Goal: Check status

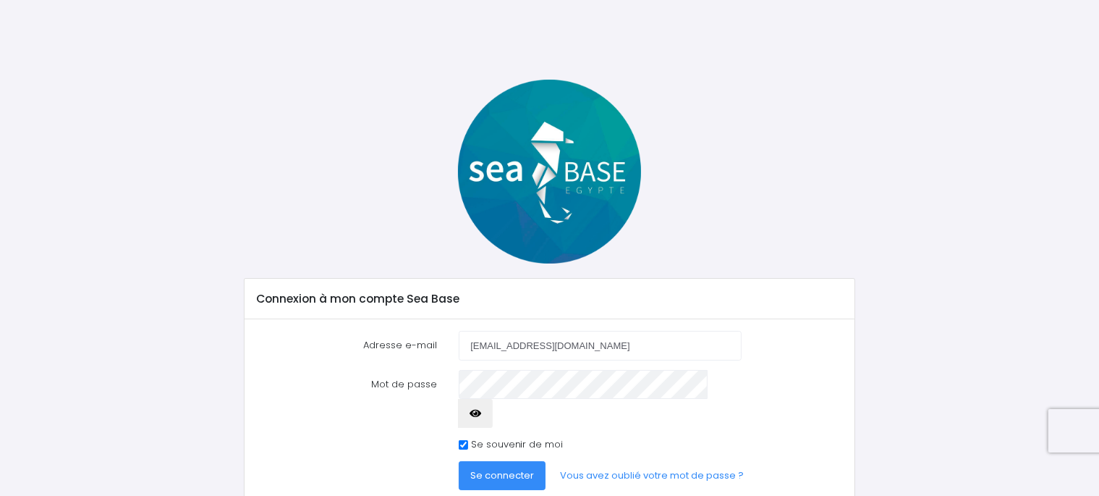
click at [511, 461] on button "Se connecter" at bounding box center [502, 475] width 87 height 29
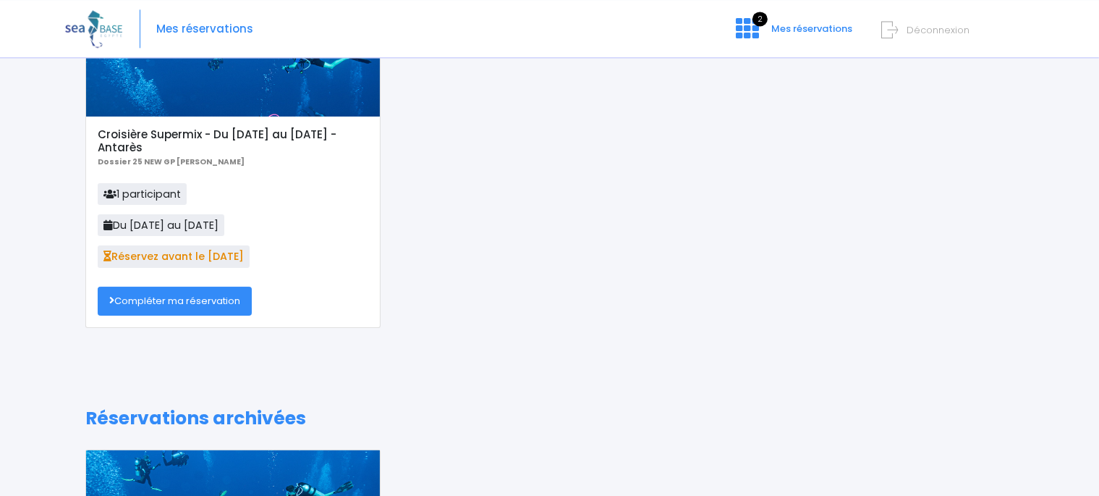
scroll to position [87, 0]
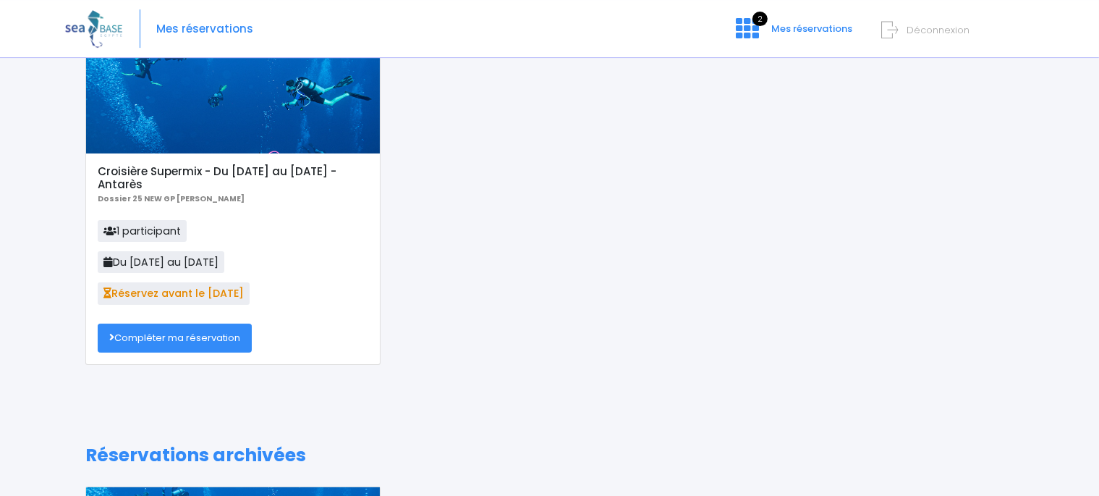
click at [227, 336] on link "Compléter ma réservation" at bounding box center [175, 337] width 154 height 29
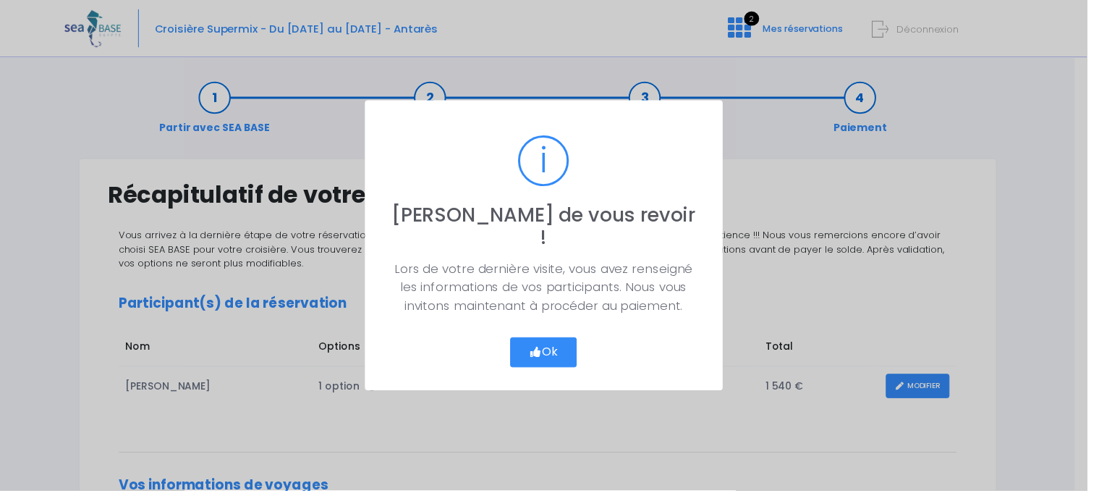
click at [558, 346] on button "Ok" at bounding box center [550, 356] width 68 height 30
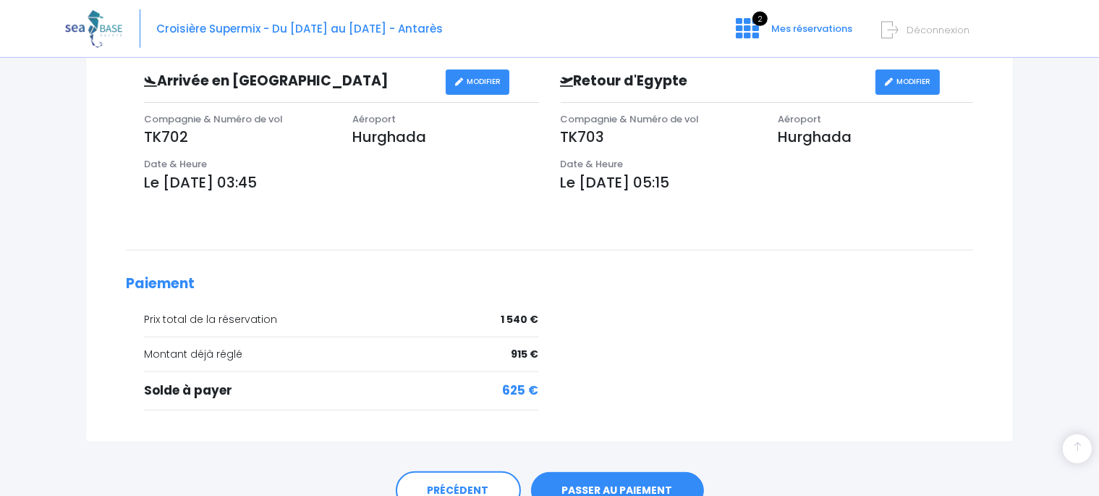
scroll to position [492, 0]
